Goal: Obtain resource: Obtain resource

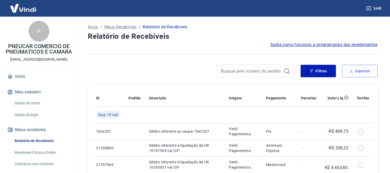
click at [365, 65] on button "Exportar" at bounding box center [360, 71] width 35 height 12
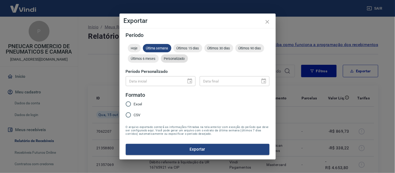
click at [181, 60] on span "Personalizado" at bounding box center [174, 59] width 27 height 4
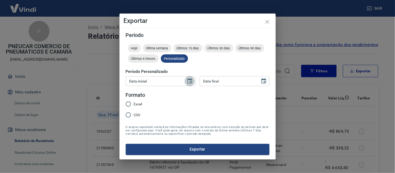
click at [188, 79] on icon "Choose date" at bounding box center [190, 81] width 6 height 6
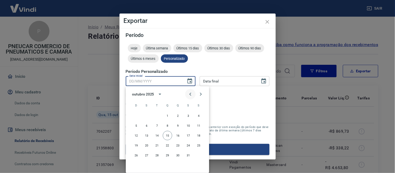
click at [189, 95] on icon "Previous month" at bounding box center [190, 94] width 6 height 6
click at [157, 125] on button "5" at bounding box center [156, 125] width 9 height 9
type input "[DATE]"
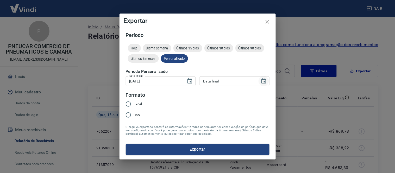
click at [264, 82] on icon "Choose date" at bounding box center [263, 80] width 5 height 5
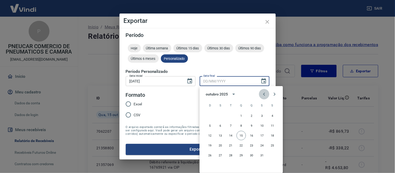
click at [262, 93] on icon "Previous month" at bounding box center [264, 94] width 6 height 6
click at [210, 163] on button "31" at bounding box center [209, 164] width 9 height 9
type input "[DATE]"
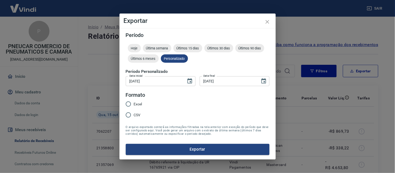
click at [136, 115] on span "CSV" at bounding box center [137, 114] width 7 height 5
click at [134, 115] on input "CSV" at bounding box center [128, 115] width 11 height 11
radio input "true"
click at [174, 147] on button "Exportar" at bounding box center [198, 149] width 144 height 11
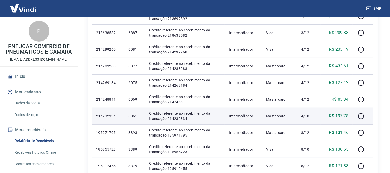
scroll to position [311, 0]
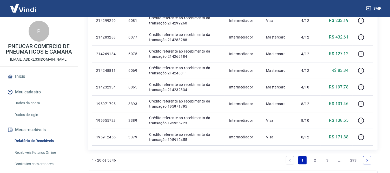
click at [316, 160] on link "2" at bounding box center [315, 160] width 8 height 8
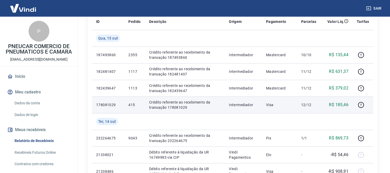
scroll to position [87, 0]
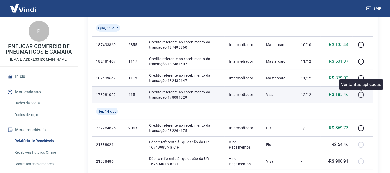
click at [364, 95] on icon "button" at bounding box center [361, 95] width 7 height 7
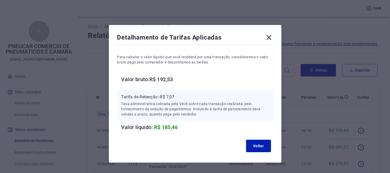
scroll to position [0, 0]
click at [271, 38] on icon at bounding box center [269, 37] width 8 height 8
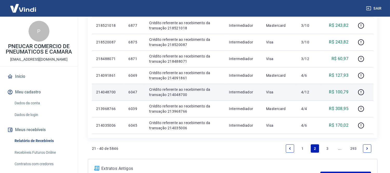
scroll to position [347, 0]
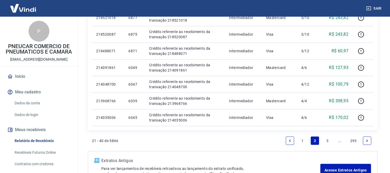
click at [328, 139] on link "3" at bounding box center [328, 141] width 8 height 8
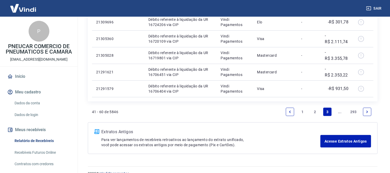
scroll to position [347, 0]
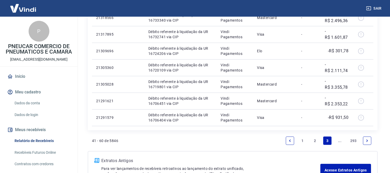
click at [369, 142] on icon "Next page" at bounding box center [368, 141] width 4 height 4
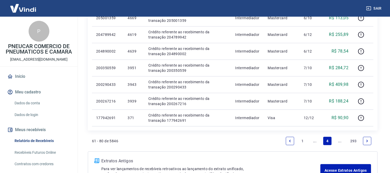
scroll to position [347, 0]
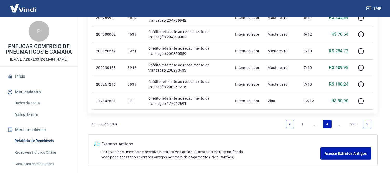
click at [287, 124] on link "Previous page" at bounding box center [290, 124] width 8 height 8
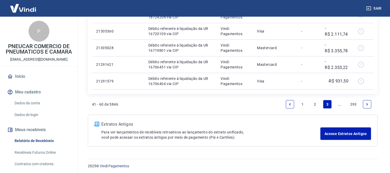
scroll to position [385, 0]
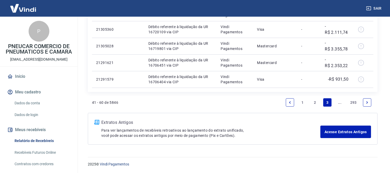
drag, startPoint x: 369, startPoint y: 103, endPoint x: 364, endPoint y: 103, distance: 4.5
click at [369, 102] on icon "Next page" at bounding box center [368, 103] width 4 height 4
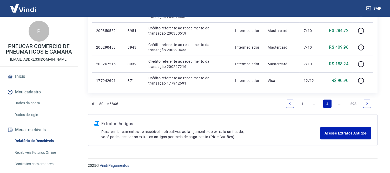
scroll to position [368, 0]
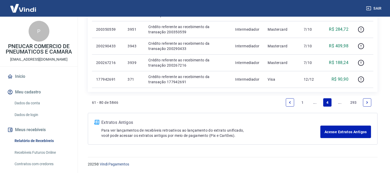
click at [370, 102] on link "Next page" at bounding box center [367, 102] width 8 height 8
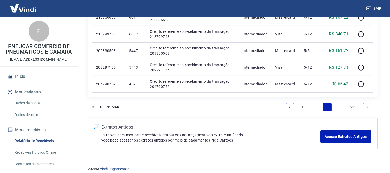
scroll to position [385, 0]
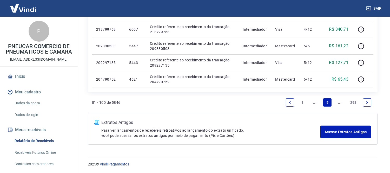
click at [368, 102] on icon "Next page" at bounding box center [368, 102] width 2 height 2
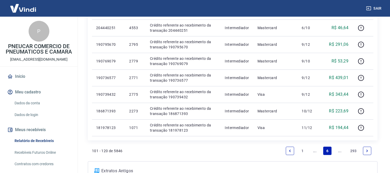
scroll to position [347, 0]
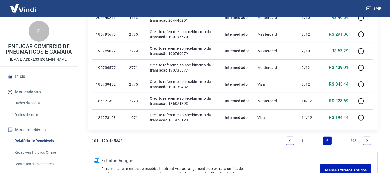
click at [368, 140] on icon "Next page" at bounding box center [368, 140] width 2 height 2
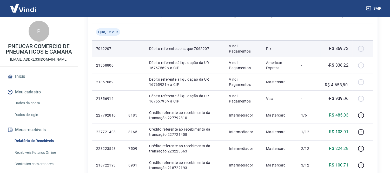
scroll to position [87, 0]
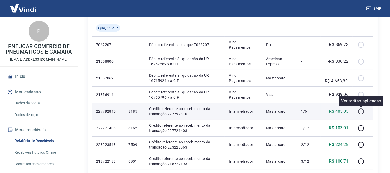
click at [361, 112] on icon "button" at bounding box center [361, 111] width 7 height 7
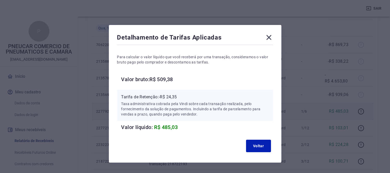
click at [269, 36] on icon at bounding box center [269, 37] width 8 height 8
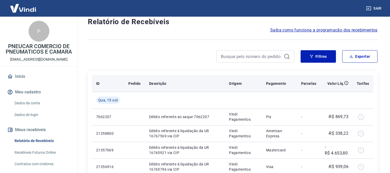
scroll to position [29, 0]
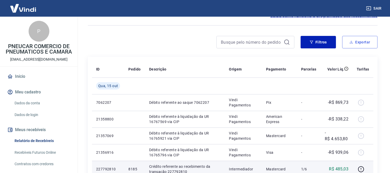
click at [361, 42] on button "Exportar" at bounding box center [360, 42] width 35 height 12
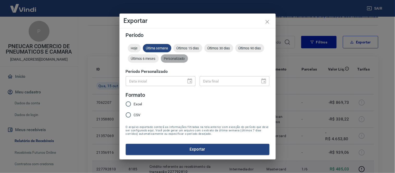
click at [181, 59] on span "Personalizado" at bounding box center [174, 59] width 27 height 4
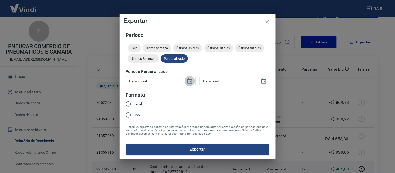
click at [187, 81] on icon "Choose date" at bounding box center [190, 81] width 6 height 6
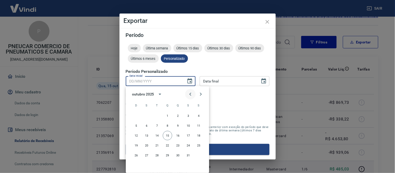
click at [190, 95] on icon "Previous month" at bounding box center [190, 94] width 2 height 3
drag, startPoint x: 146, startPoint y: 125, endPoint x: 166, endPoint y: 116, distance: 21.7
click at [146, 125] on button "4" at bounding box center [146, 125] width 9 height 9
type input "04/08/2025"
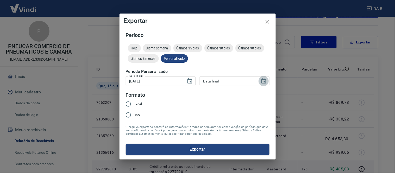
click at [265, 81] on icon "Choose date" at bounding box center [263, 81] width 6 height 6
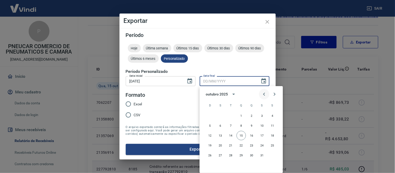
click at [260, 96] on button "Previous month" at bounding box center [264, 94] width 10 height 10
click at [208, 163] on button "31" at bounding box center [209, 164] width 9 height 9
type input "[DATE]"
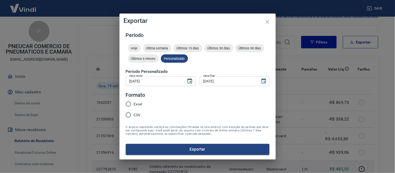
click at [137, 114] on span "CSV" at bounding box center [137, 114] width 7 height 5
click at [134, 114] on input "CSV" at bounding box center [128, 115] width 11 height 11
radio input "true"
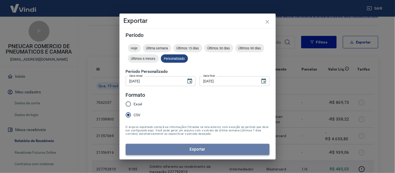
click at [191, 147] on button "Exportar" at bounding box center [198, 149] width 144 height 11
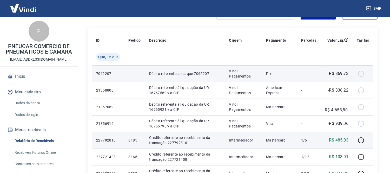
scroll to position [0, 0]
